Goal: Task Accomplishment & Management: Complete application form

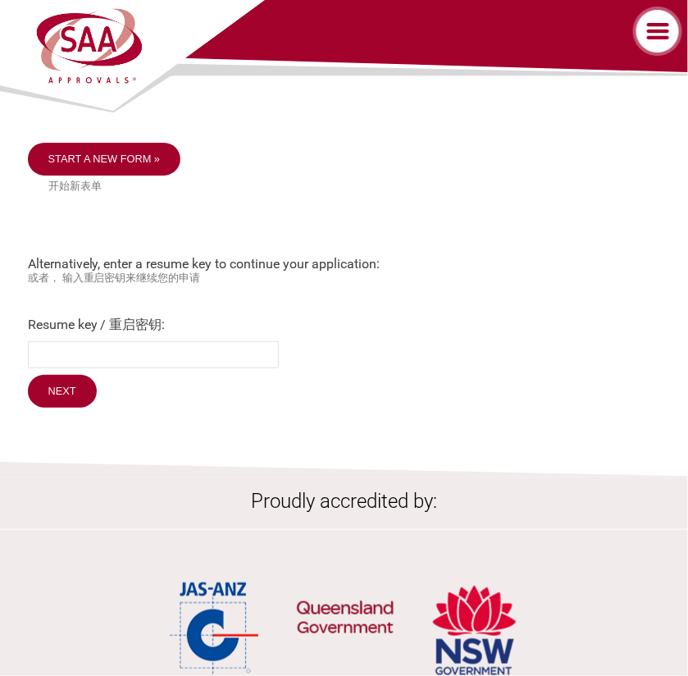
click at [67, 327] on label "Resume key / 重启密钥:" at bounding box center [344, 325] width 633 height 17
click at [67, 341] on input "Resume key / 重启密钥:" at bounding box center [153, 354] width 251 height 27
click at [43, 351] on input "Resume key / 重启密钥:" at bounding box center [153, 354] width 251 height 27
click at [126, 409] on form "Resume key / 重启密钥: Next" at bounding box center [344, 364] width 633 height 95
click at [652, 33] on label at bounding box center [659, 31] width 57 height 49
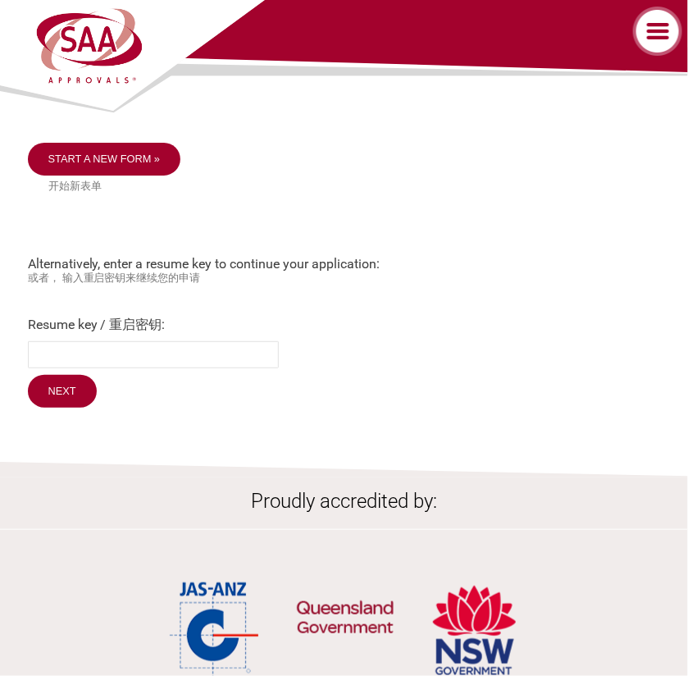
click at [0, 0] on input "checkbox" at bounding box center [0, 0] width 0 height 0
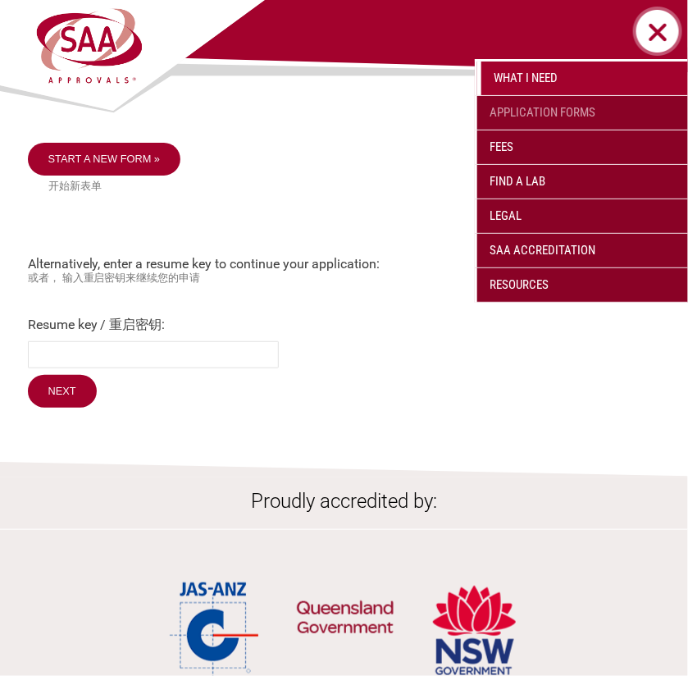
click at [560, 111] on link "Application Forms" at bounding box center [583, 113] width 211 height 34
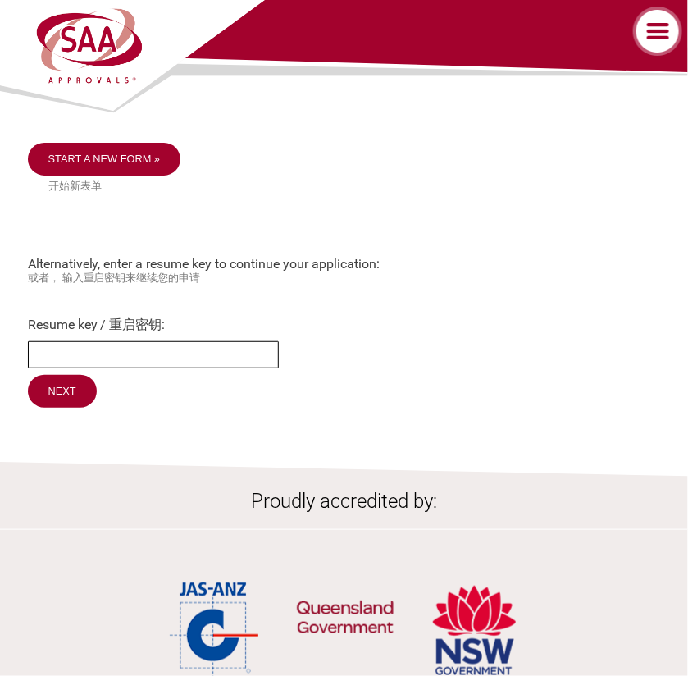
click at [46, 349] on input "Resume key / 重启密钥:" at bounding box center [153, 354] width 251 height 27
type input "SDRjDF47"
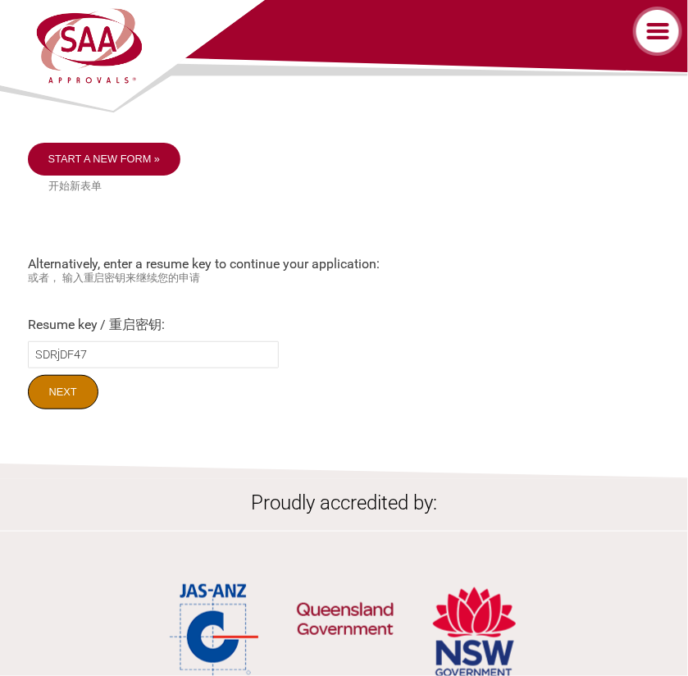
click at [62, 391] on input "Next" at bounding box center [63, 392] width 71 height 34
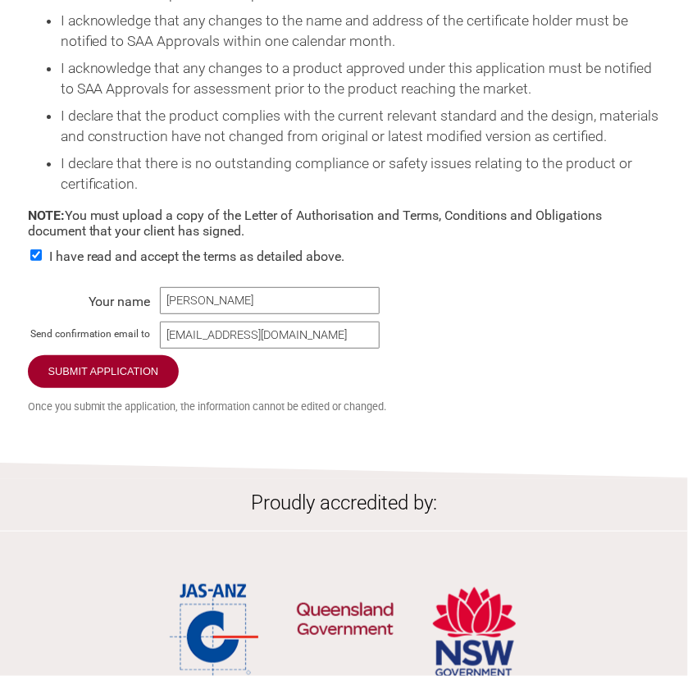
scroll to position [2709, 0]
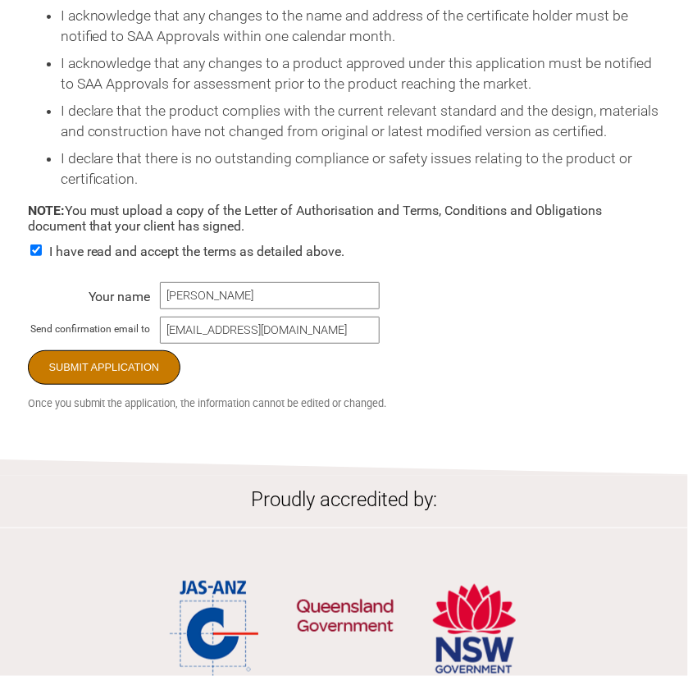
click at [117, 373] on input "Submit Application" at bounding box center [104, 367] width 153 height 34
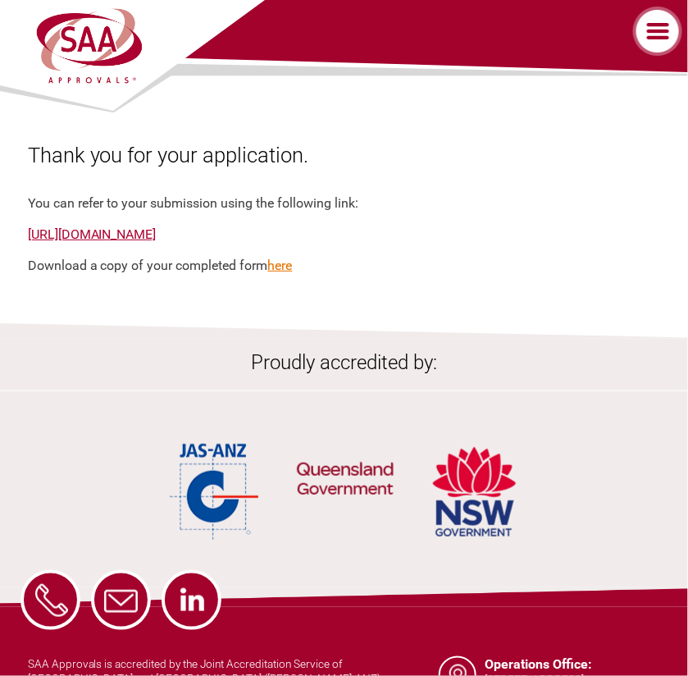
click at [279, 265] on link "here" at bounding box center [280, 266] width 25 height 16
click at [662, 436] on ul at bounding box center [344, 483] width 688 height 159
